Goal: Subscribe to service/newsletter

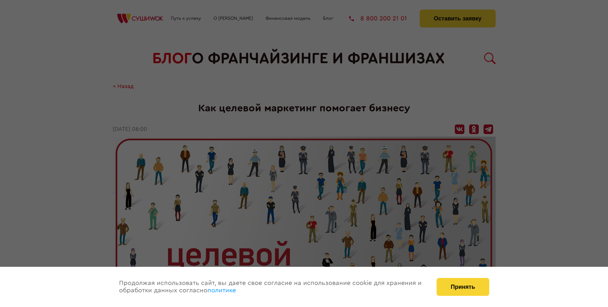
scroll to position [1096, 0]
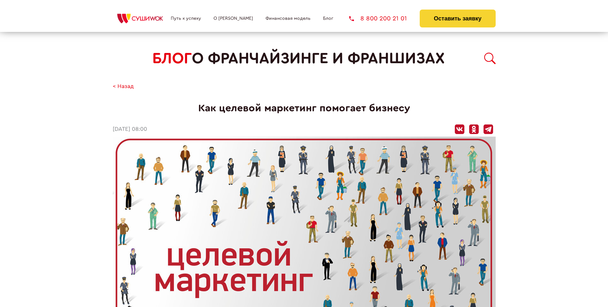
scroll to position [866, 0]
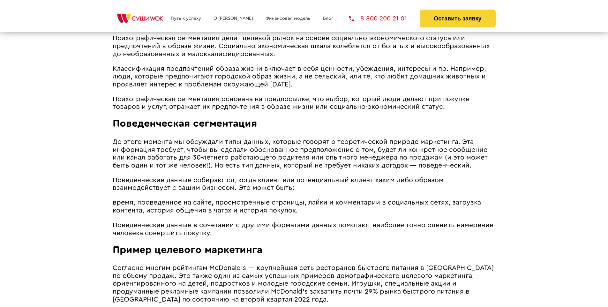
click at [299, 140] on span "До этого момента мы обсуждали типы данных, которые говорят о теоретической прир…" at bounding box center [300, 153] width 375 height 30
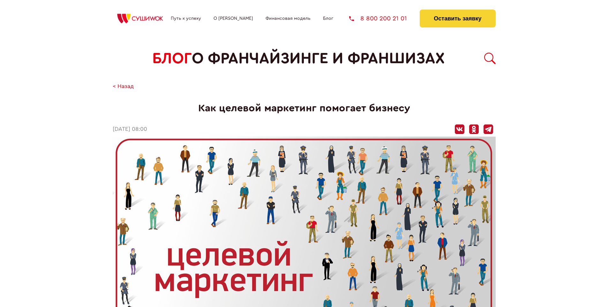
scroll to position [1096, 0]
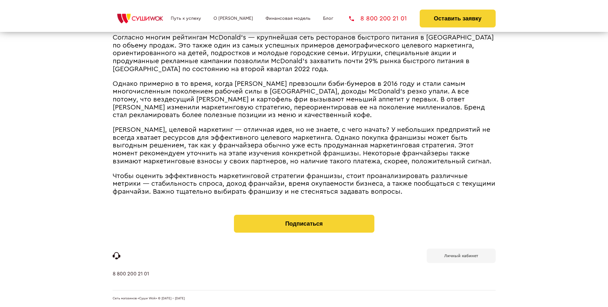
click at [461, 255] on b "Личный кабинет" at bounding box center [461, 256] width 34 height 4
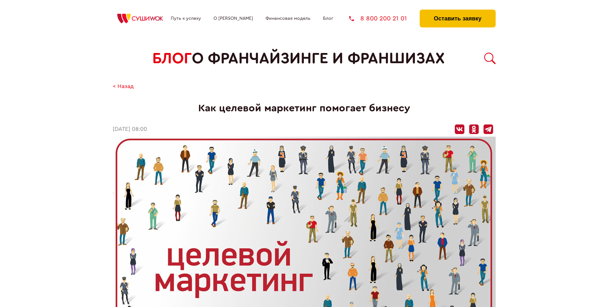
click at [457, 11] on button "Оставить заявку" at bounding box center [458, 19] width 76 height 18
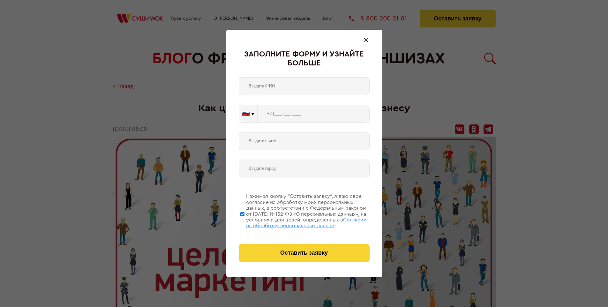
click at [296, 222] on span "Согласии на обработку персональных данных" at bounding box center [306, 222] width 121 height 11
click at [244, 222] on input "Нажимая кнопку “Оставить заявку”, я даю свое согласие на обработку моих персона…" at bounding box center [242, 214] width 4 height 51
checkbox input "false"
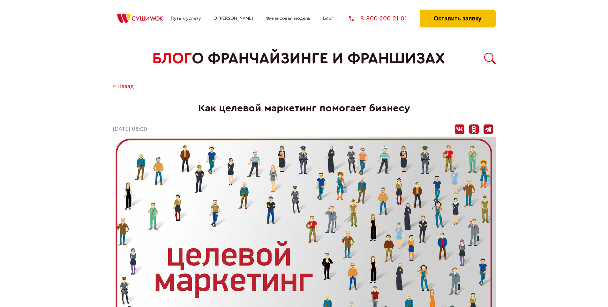
click at [457, 11] on button "Оставить заявку" at bounding box center [458, 19] width 76 height 18
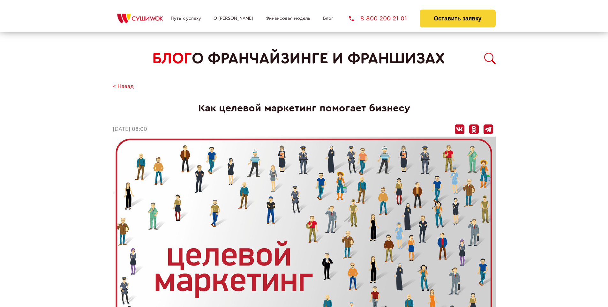
scroll to position [1096, 0]
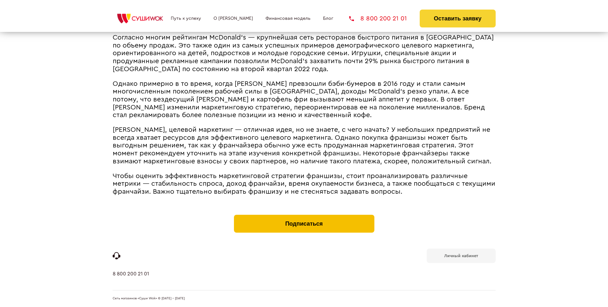
click at [304, 216] on button "Подписаться" at bounding box center [304, 224] width 140 height 18
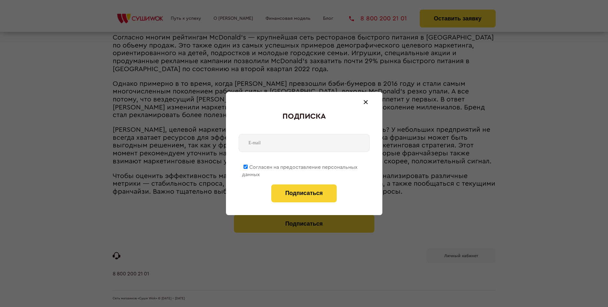
click at [300, 166] on span "Согласен на предоставление персональных данных" at bounding box center [300, 171] width 116 height 12
click at [248, 166] on input "Согласен на предоставление персональных данных" at bounding box center [245, 167] width 4 height 4
checkbox input "false"
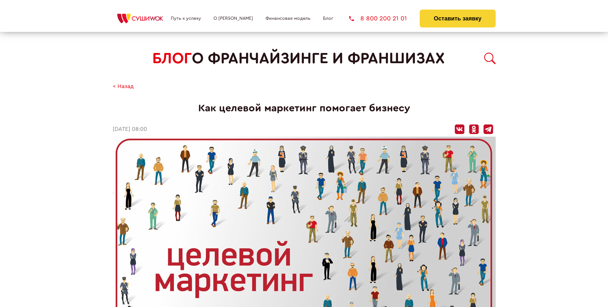
scroll to position [1096, 0]
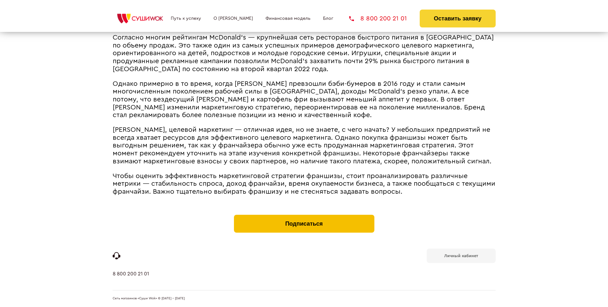
click at [304, 216] on button "Подписаться" at bounding box center [304, 224] width 140 height 18
